Goal: Information Seeking & Learning: Learn about a topic

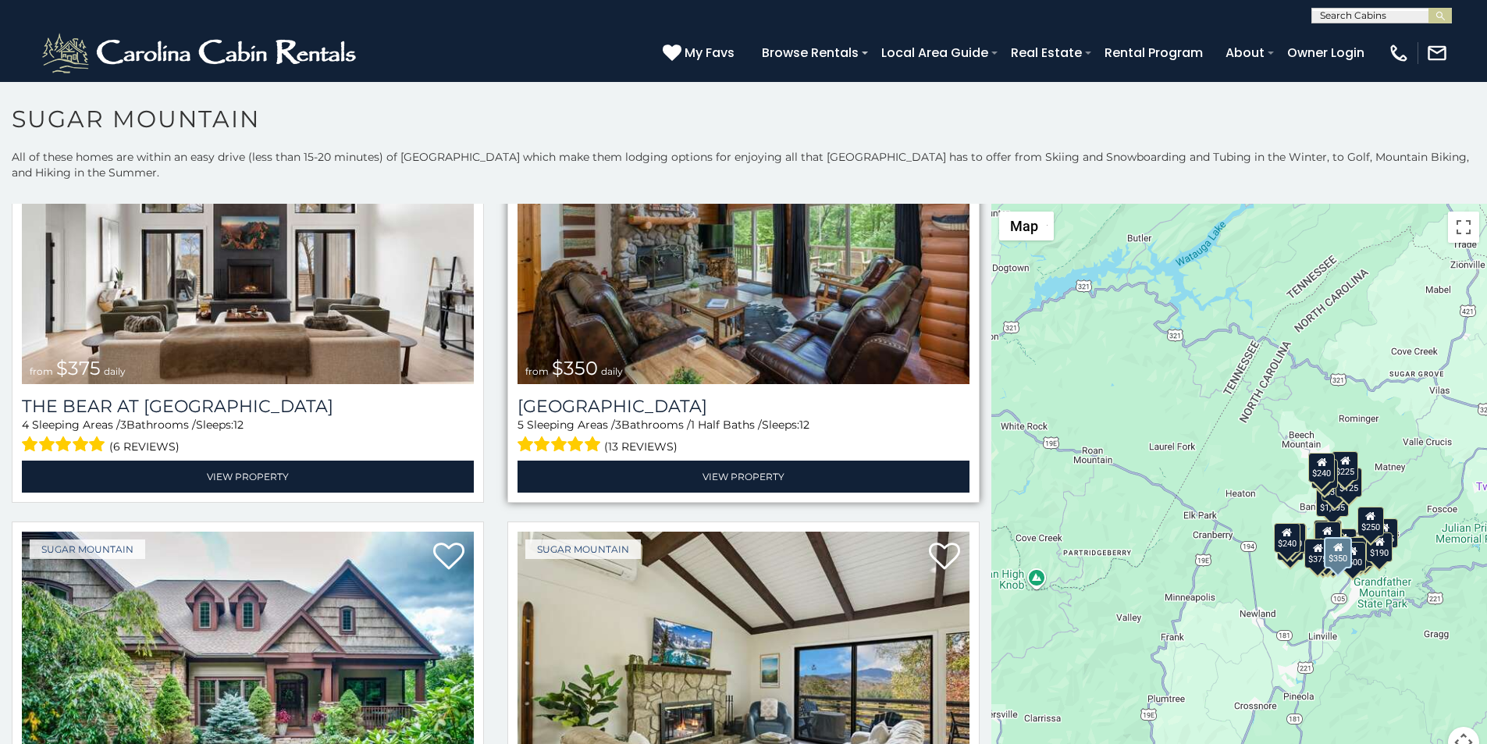
scroll to position [293, 0]
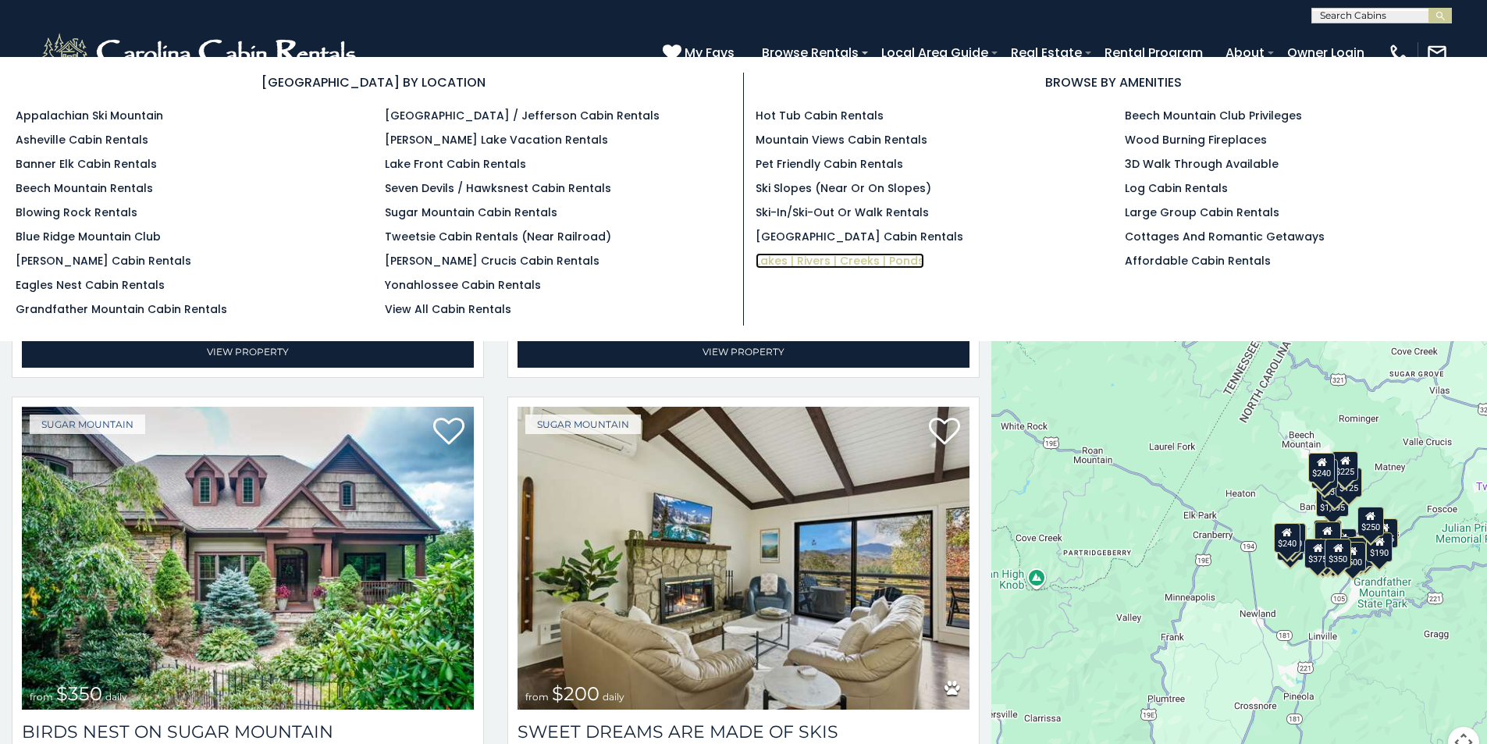
click at [770, 253] on link "Lakes | Rivers | Creeks | Ponds" at bounding box center [839, 261] width 169 height 16
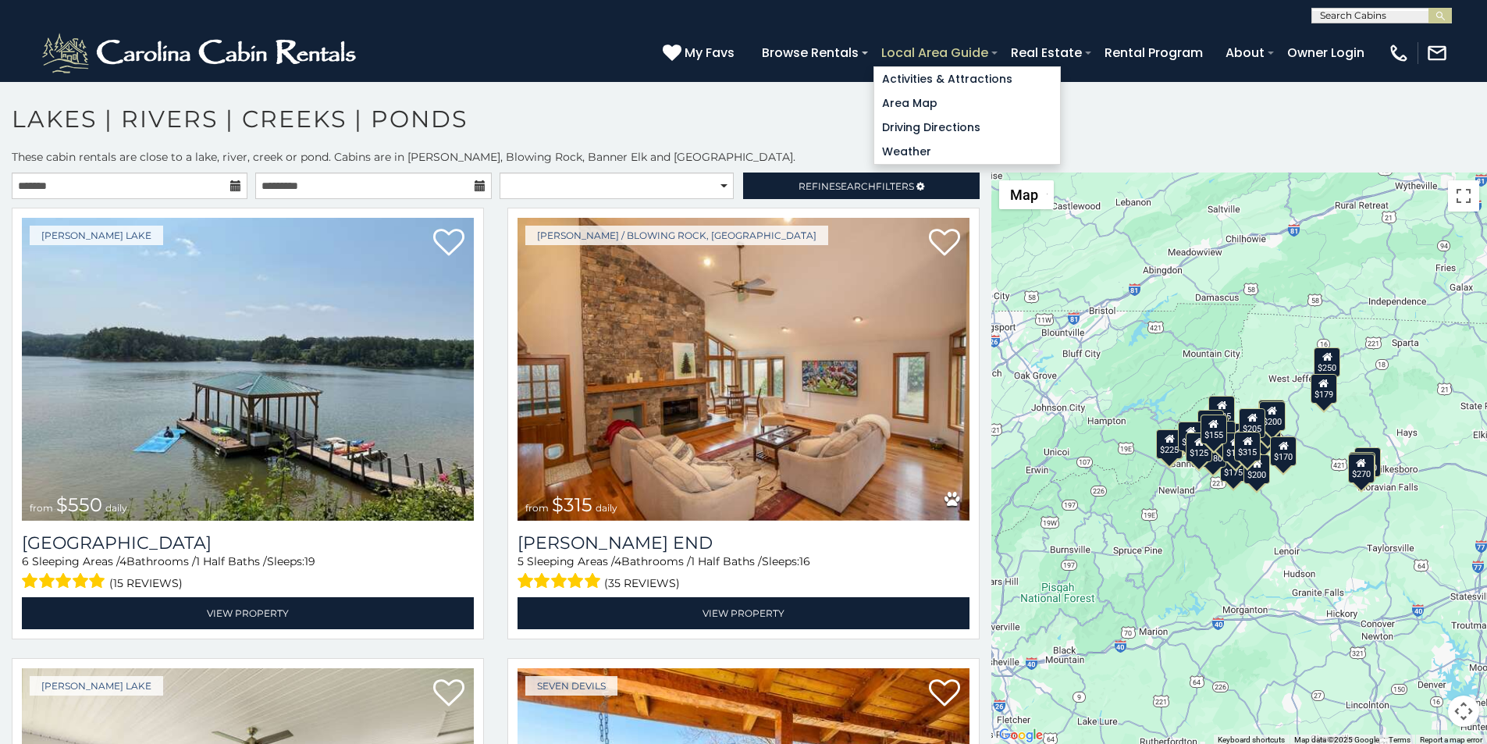
scroll to position [6, 0]
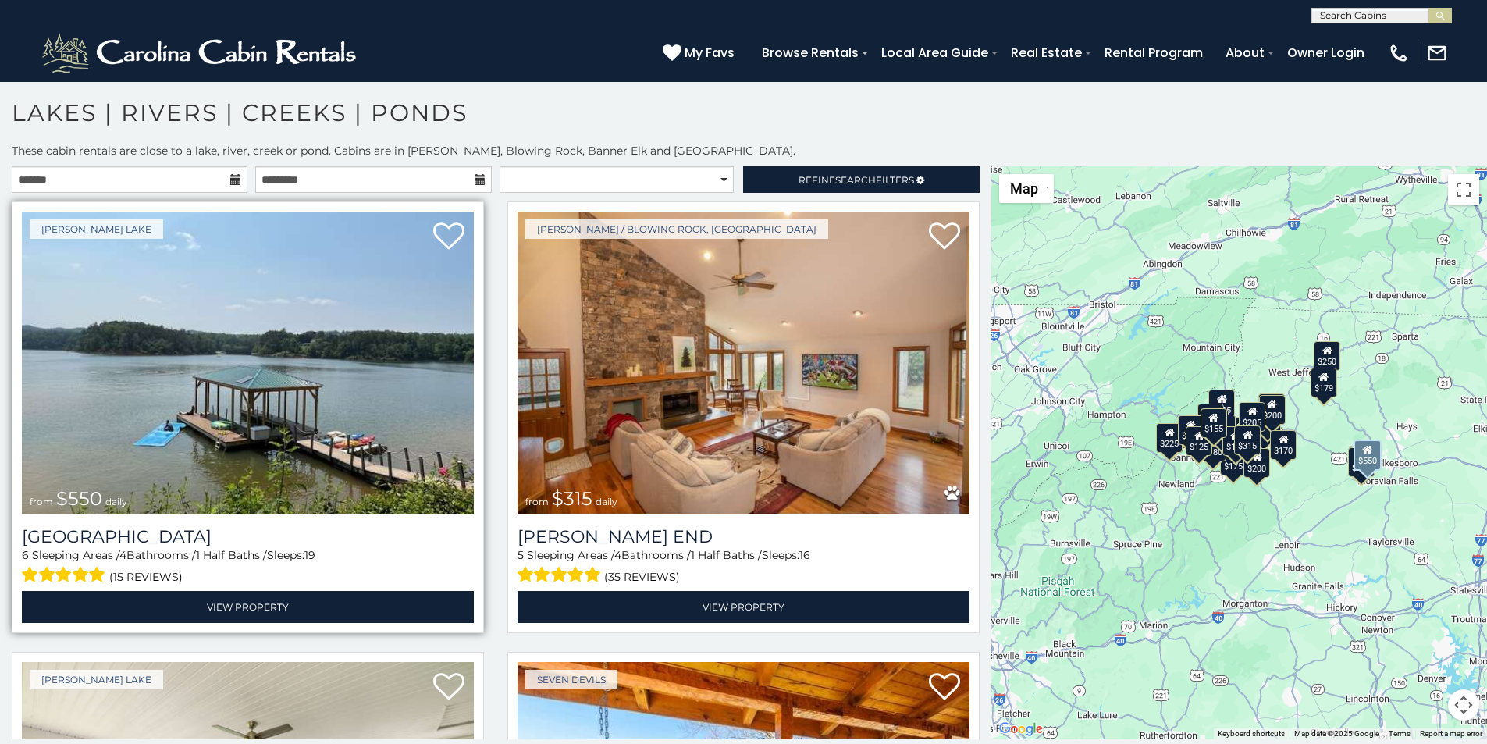
click at [66, 269] on img at bounding box center [248, 362] width 452 height 303
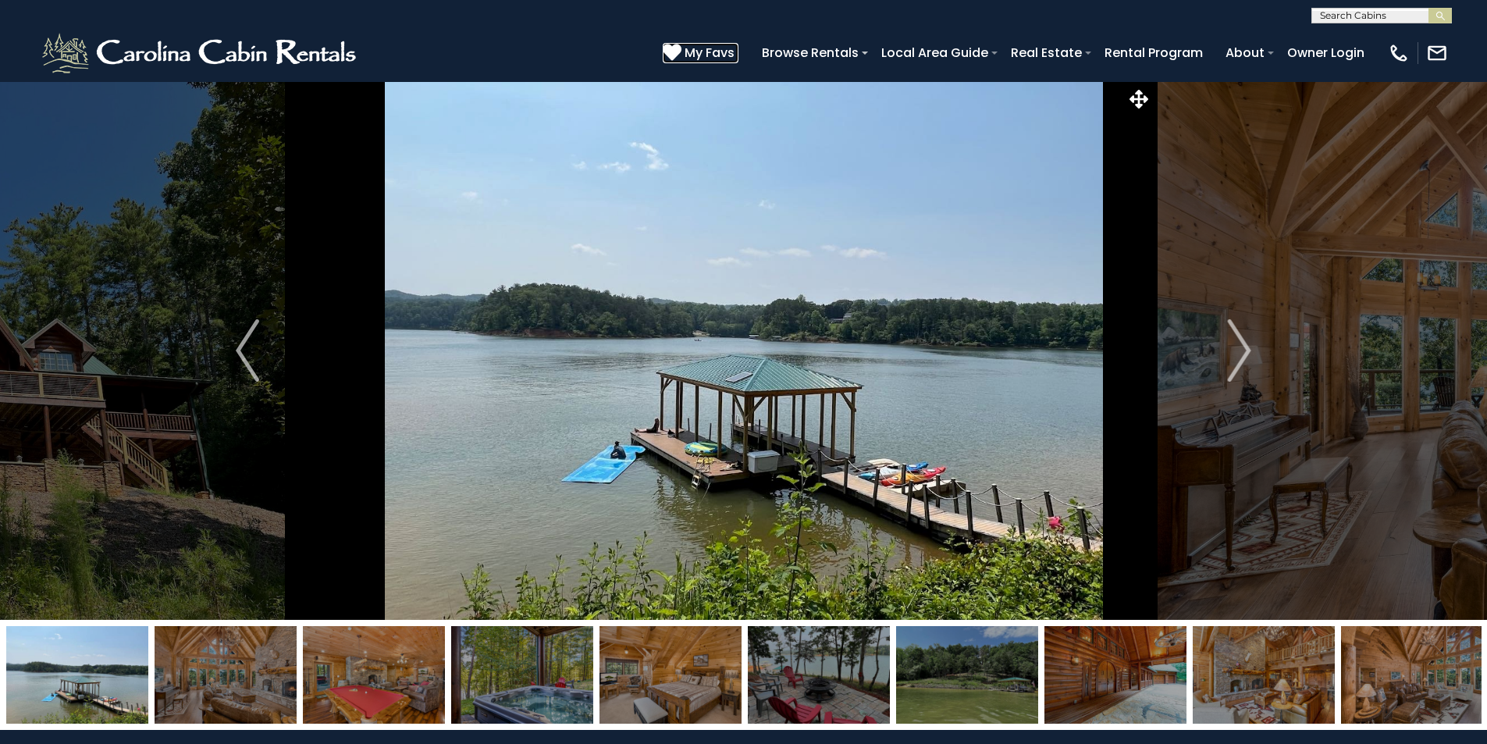
click at [681, 47] on icon at bounding box center [672, 52] width 19 height 19
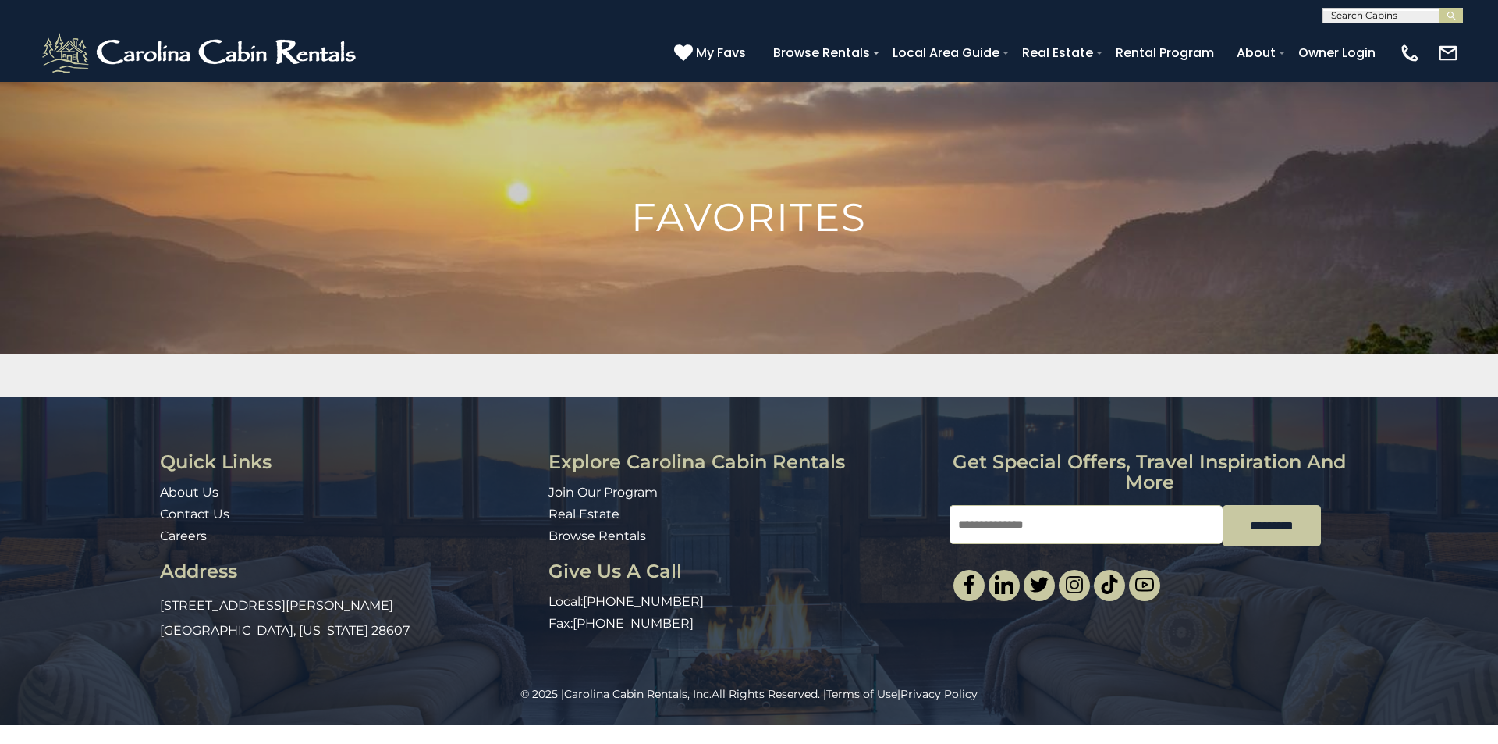
click at [1498, 429] on div "Quick Links About Us Contact Us Careers Address 491 George Wilson Road Boone, N…" at bounding box center [749, 541] width 1498 height 289
click at [1498, 453] on div "Quick Links About Us Contact Us Careers Address 491 George Wilson Road Boone, N…" at bounding box center [749, 541] width 1498 height 289
click at [1004, 505] on input "Email" at bounding box center [1086, 524] width 273 height 39
type input "**********"
click at [1498, 563] on div "**********" at bounding box center [749, 541] width 1498 height 289
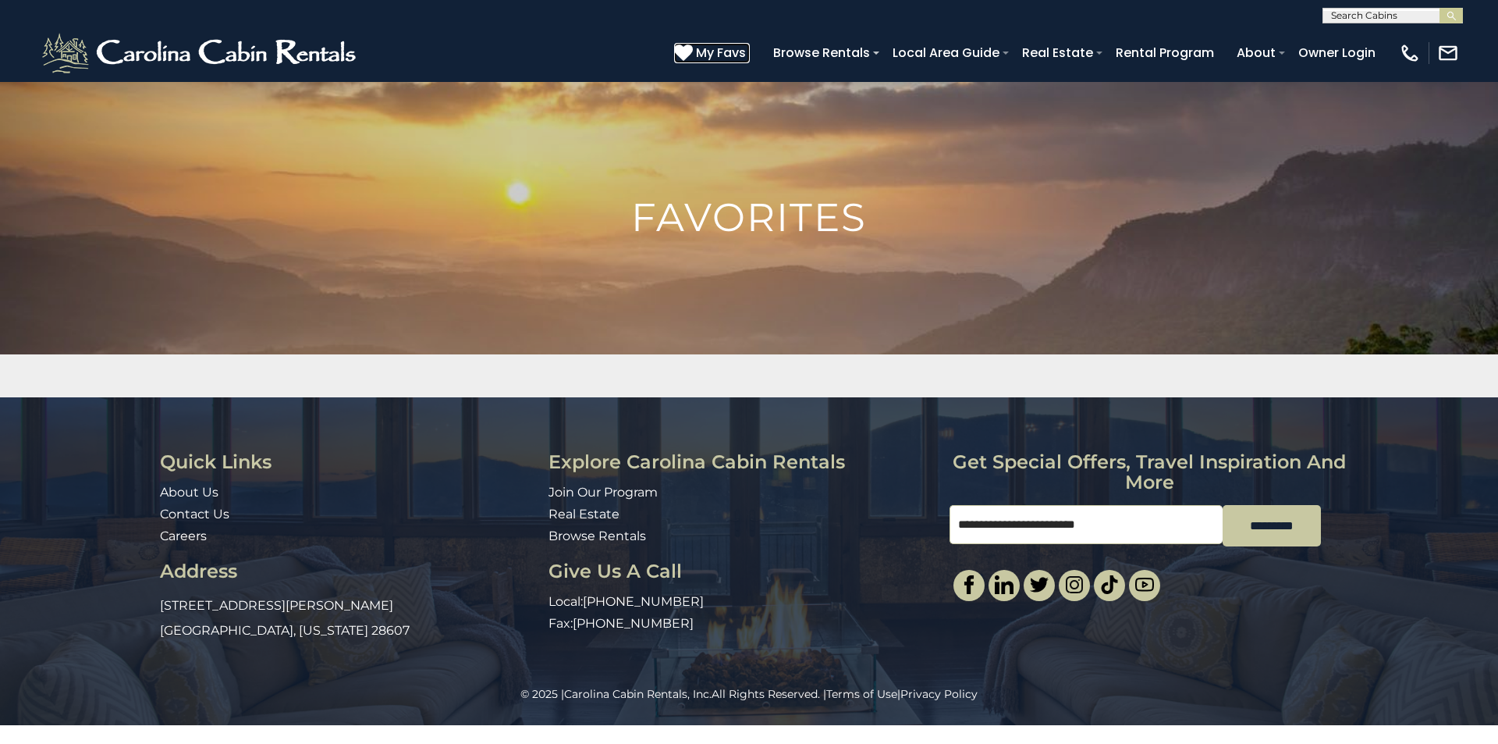
click at [693, 45] on icon at bounding box center [683, 52] width 19 height 19
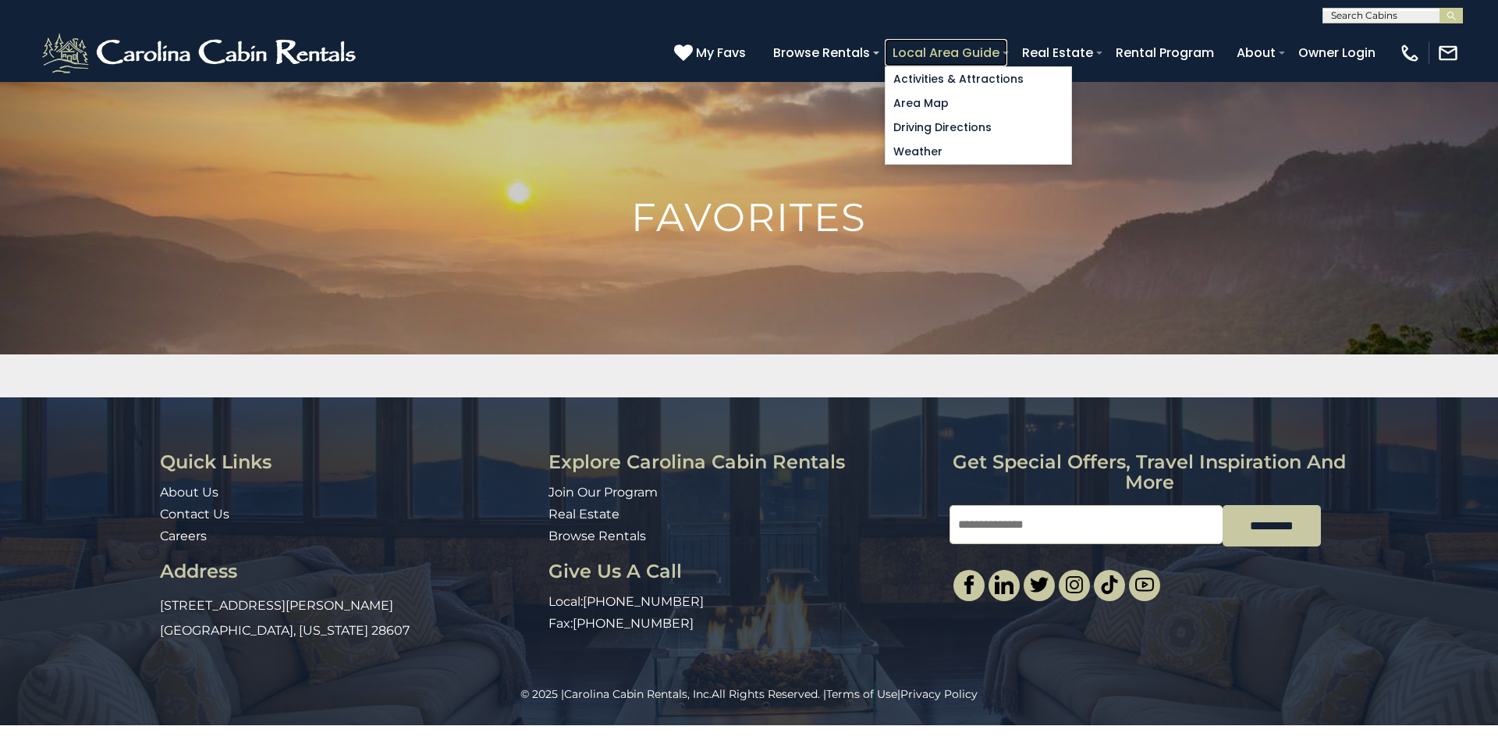
click at [1008, 47] on link "Local Area Guide" at bounding box center [946, 52] width 123 height 27
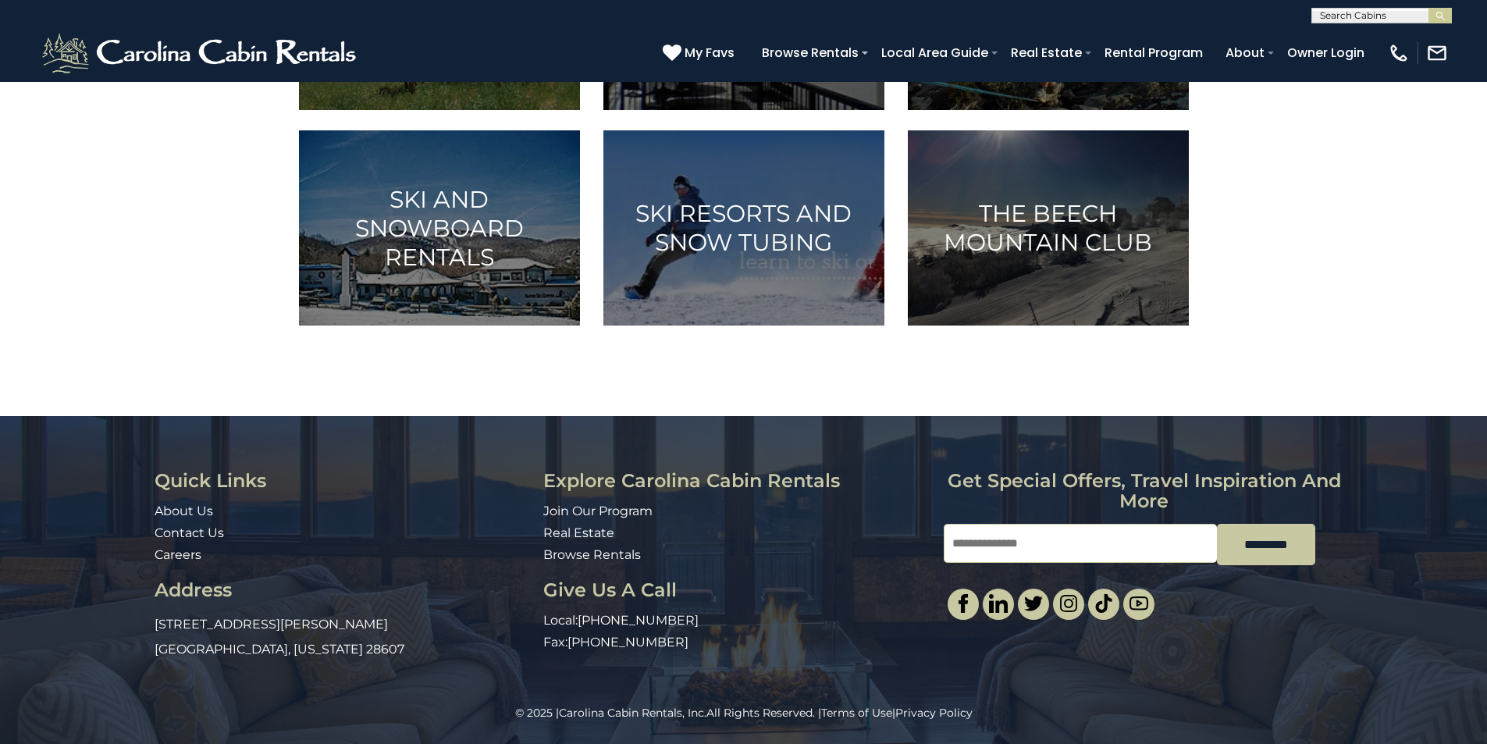
scroll to position [1003, 0]
click at [681, 44] on icon at bounding box center [672, 52] width 19 height 19
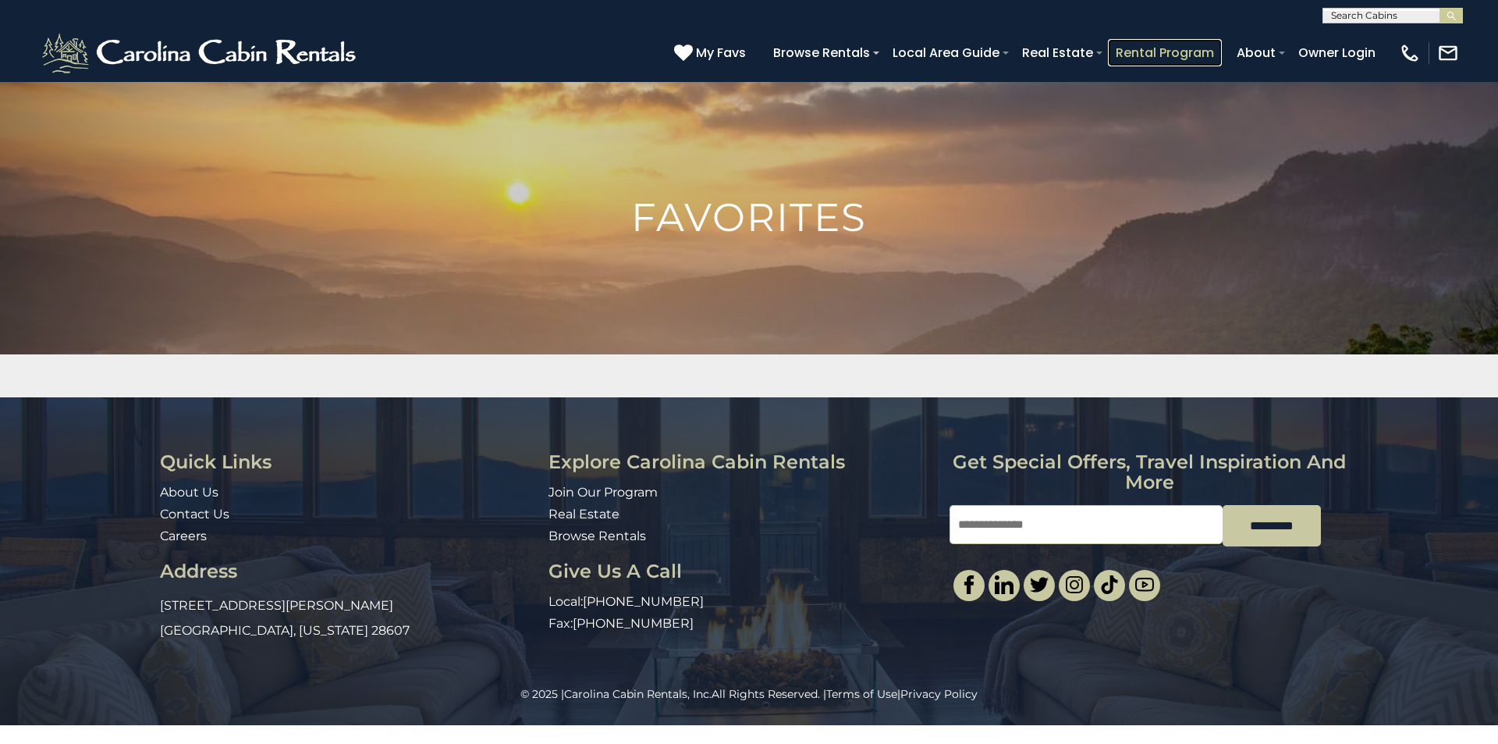
click at [1198, 44] on link "Rental Program" at bounding box center [1165, 52] width 114 height 27
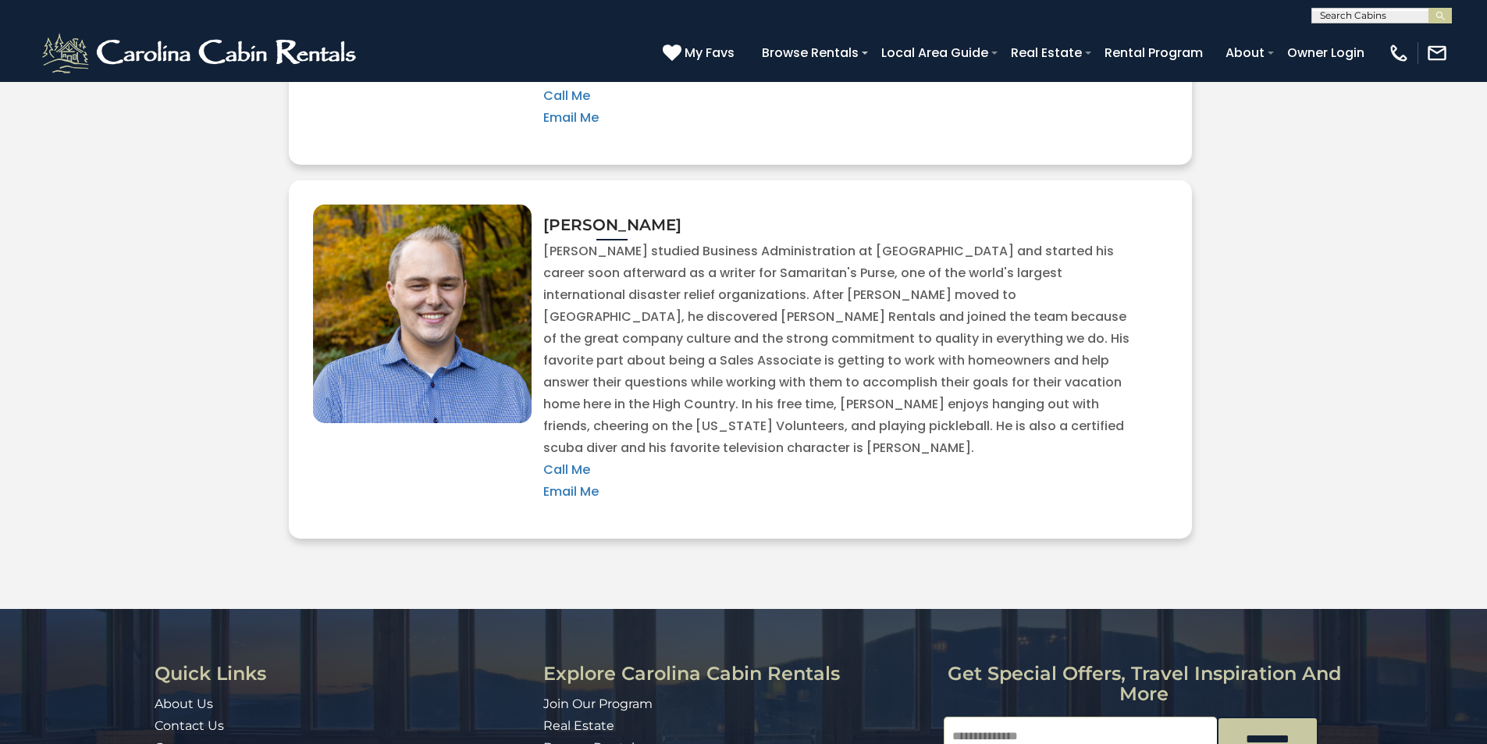
scroll to position [3460, 0]
